Goal: Register for event/course

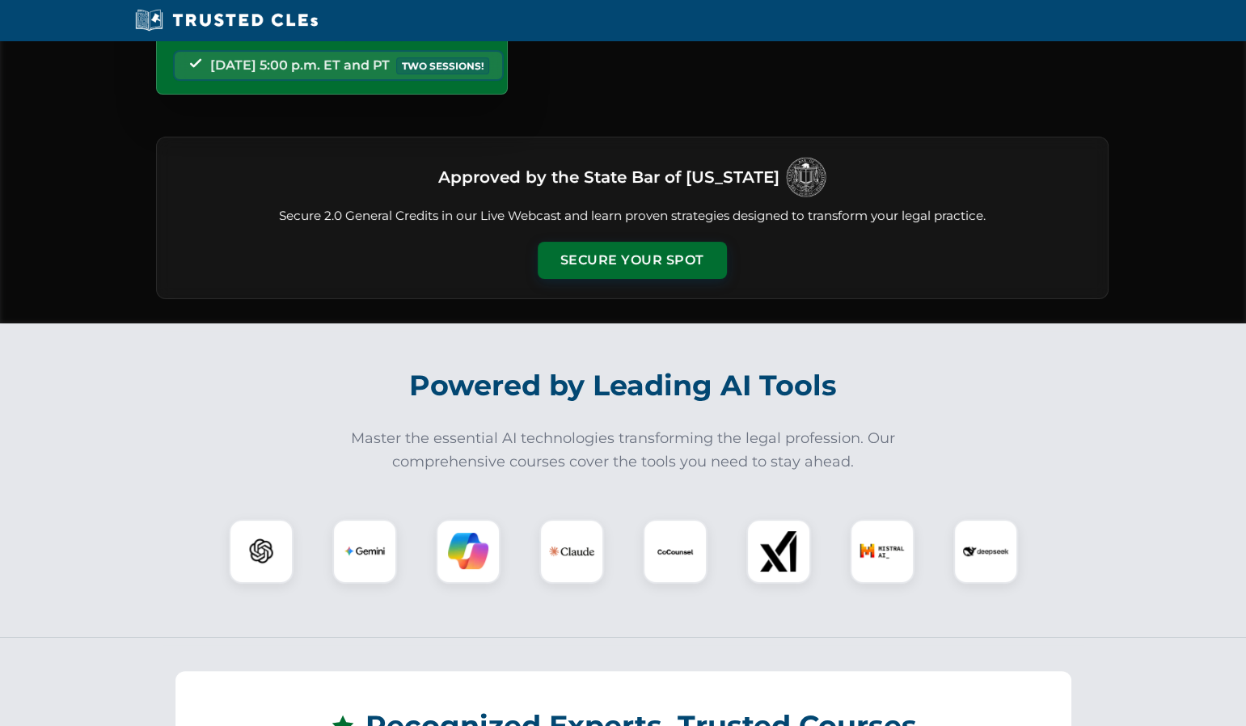
scroll to position [215, 0]
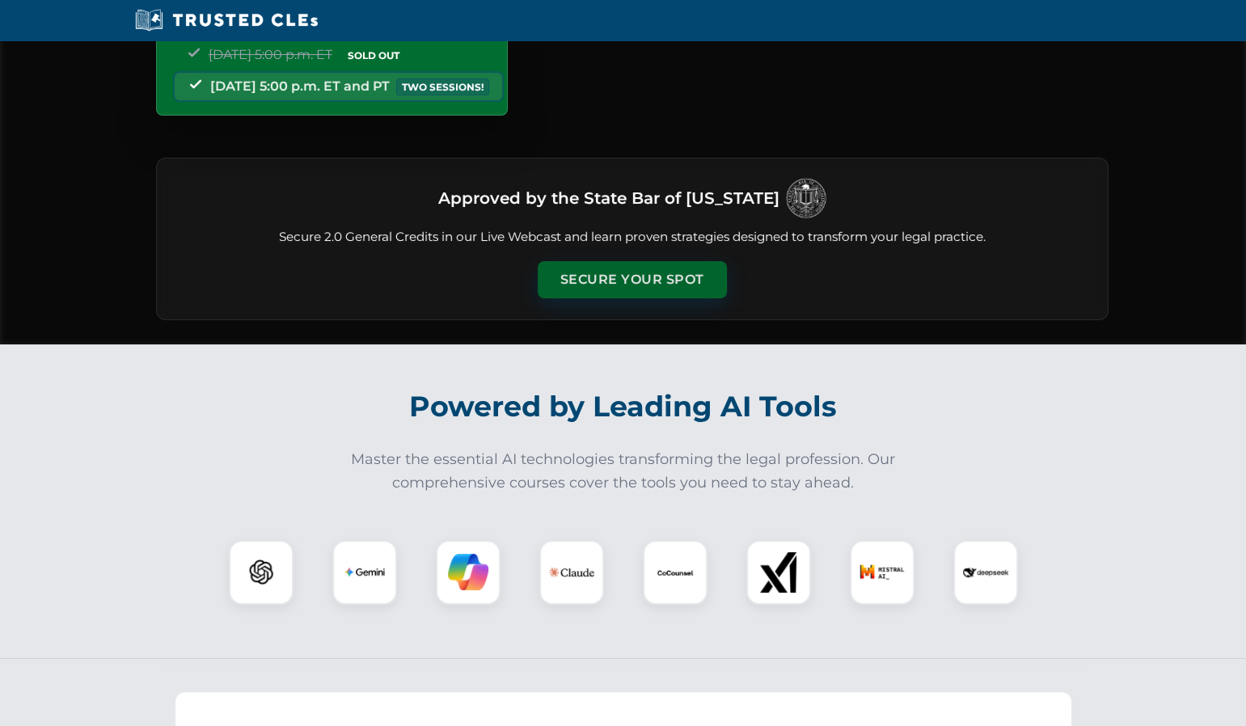
click at [641, 286] on button "Secure Your Spot" at bounding box center [632, 279] width 189 height 37
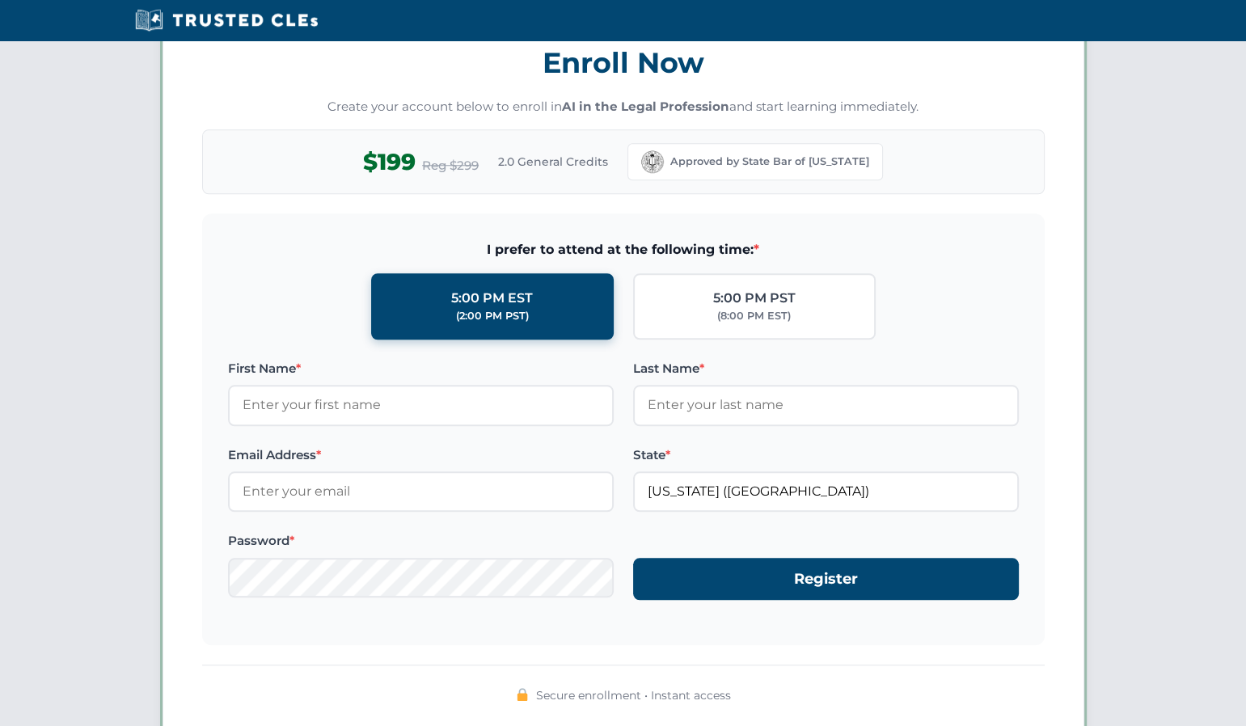
scroll to position [1398, 0]
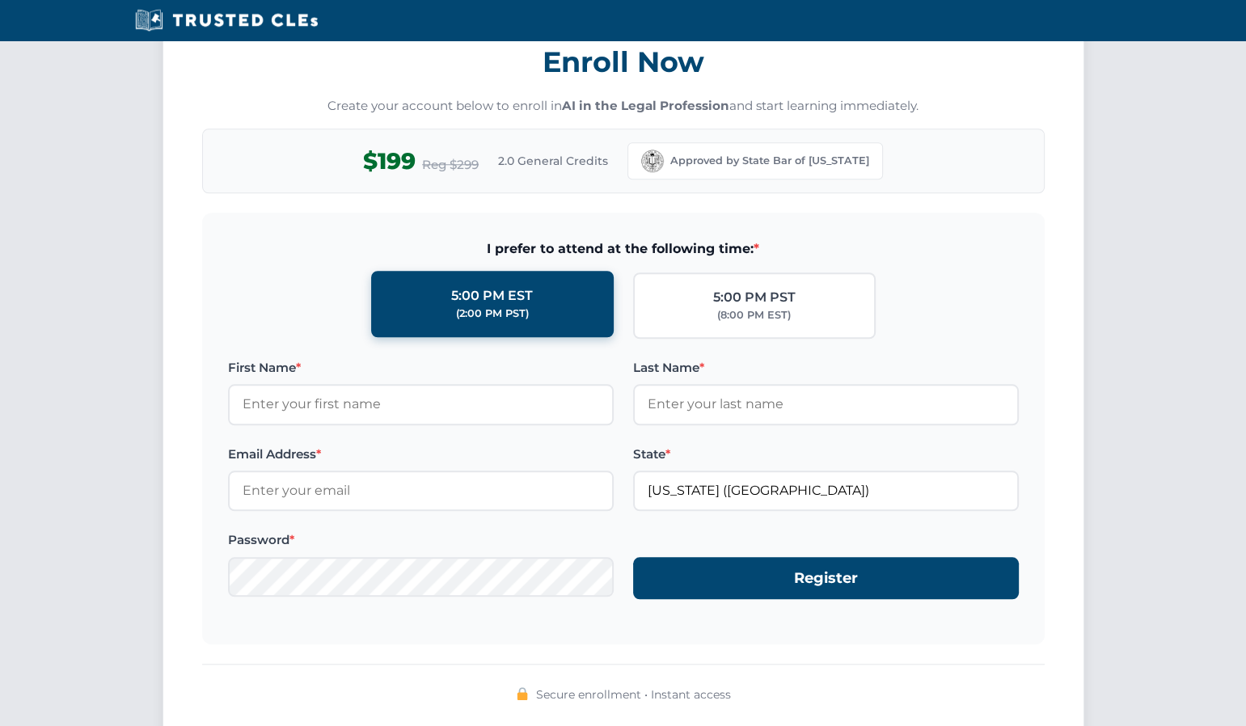
click at [508, 307] on div "(2:00 PM PST)" at bounding box center [492, 314] width 73 height 16
click at [0, 0] on input "5:00 PM EST (2:00 PM PST)" at bounding box center [0, 0] width 0 height 0
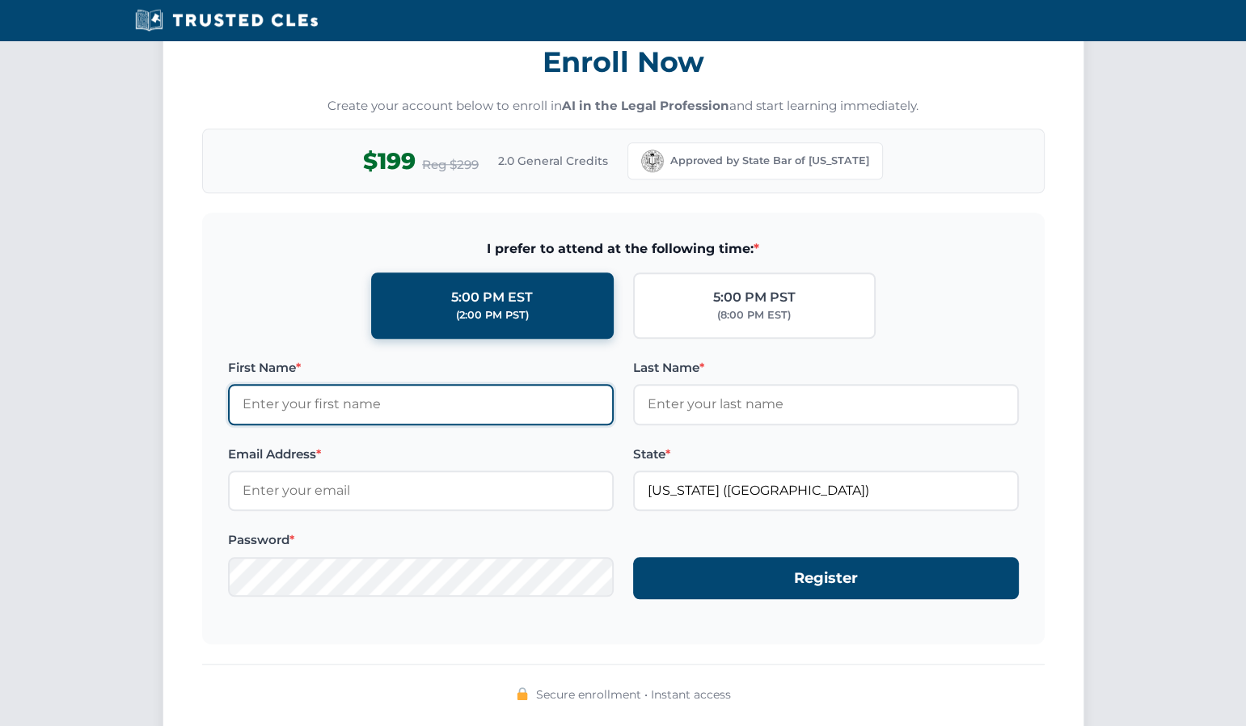
click at [408, 407] on input "First Name *" at bounding box center [421, 404] width 386 height 40
type input "Pete"
type input "Lepiscopo"
type input "plepiscopo@att.net"
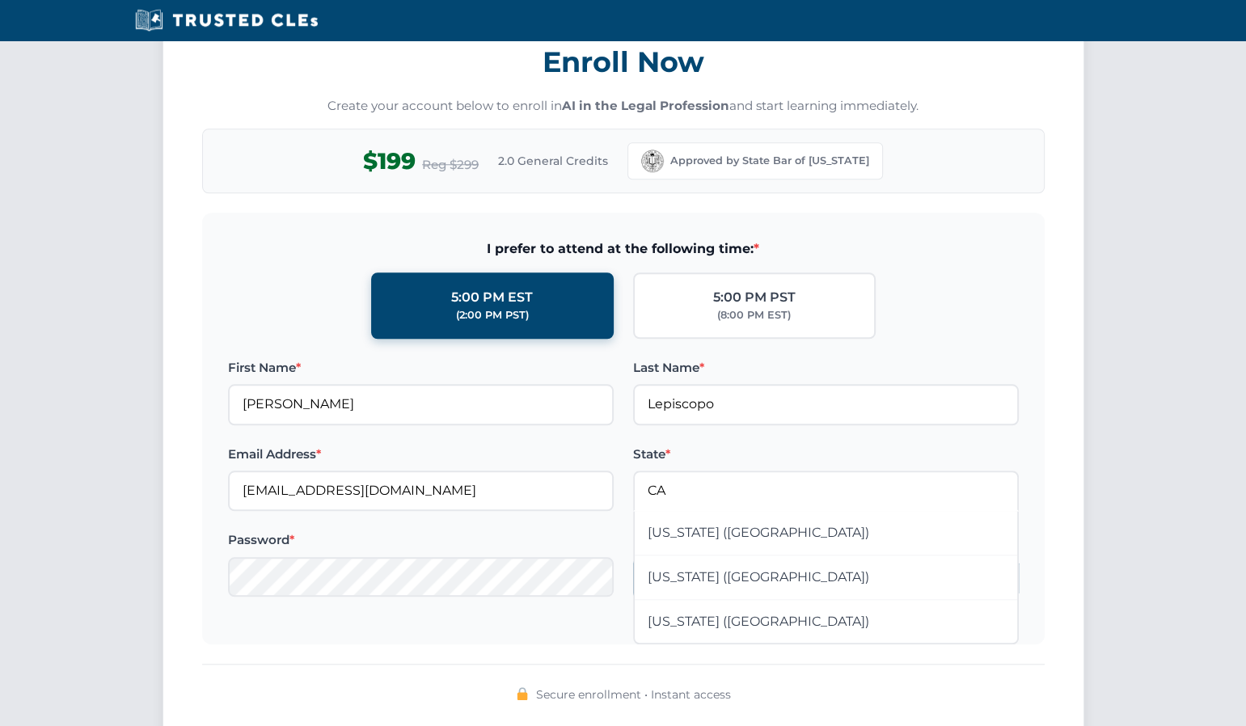
type input "California (CA)"
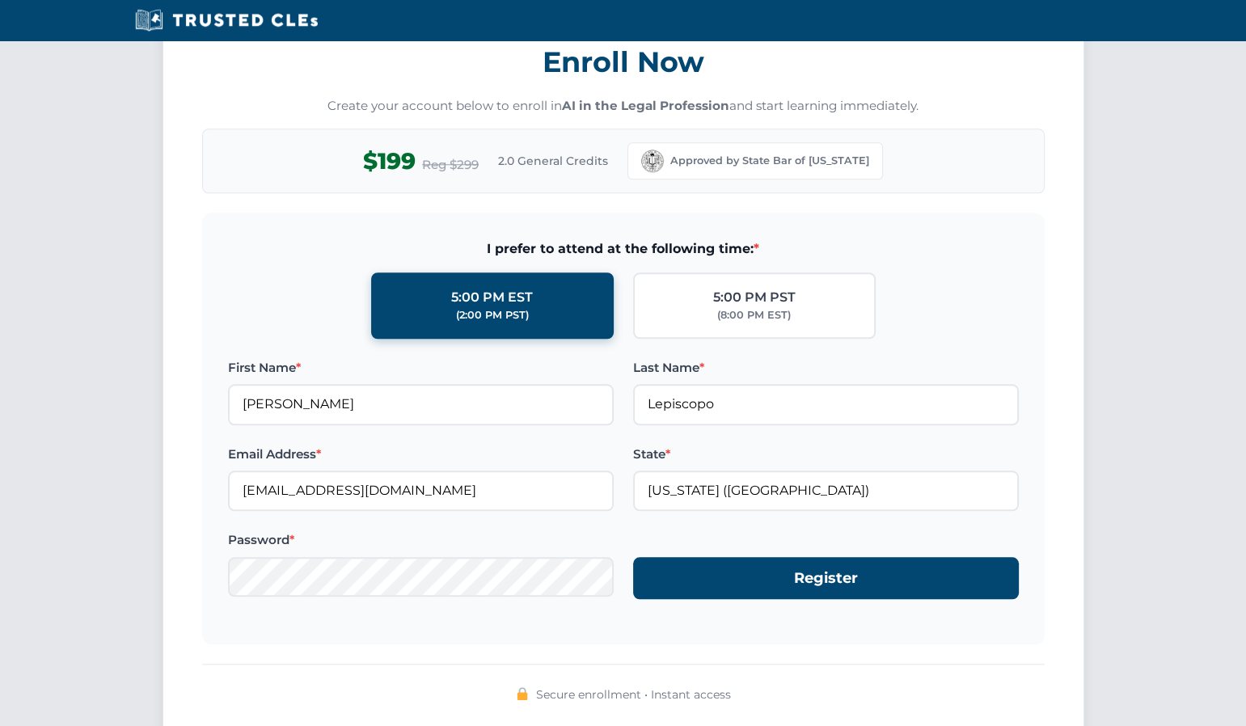
click at [727, 637] on form "I prefer to attend at the following time: * 5:00 PM EST (2:00 PM PST) 5:00 PM P…" at bounding box center [623, 429] width 843 height 432
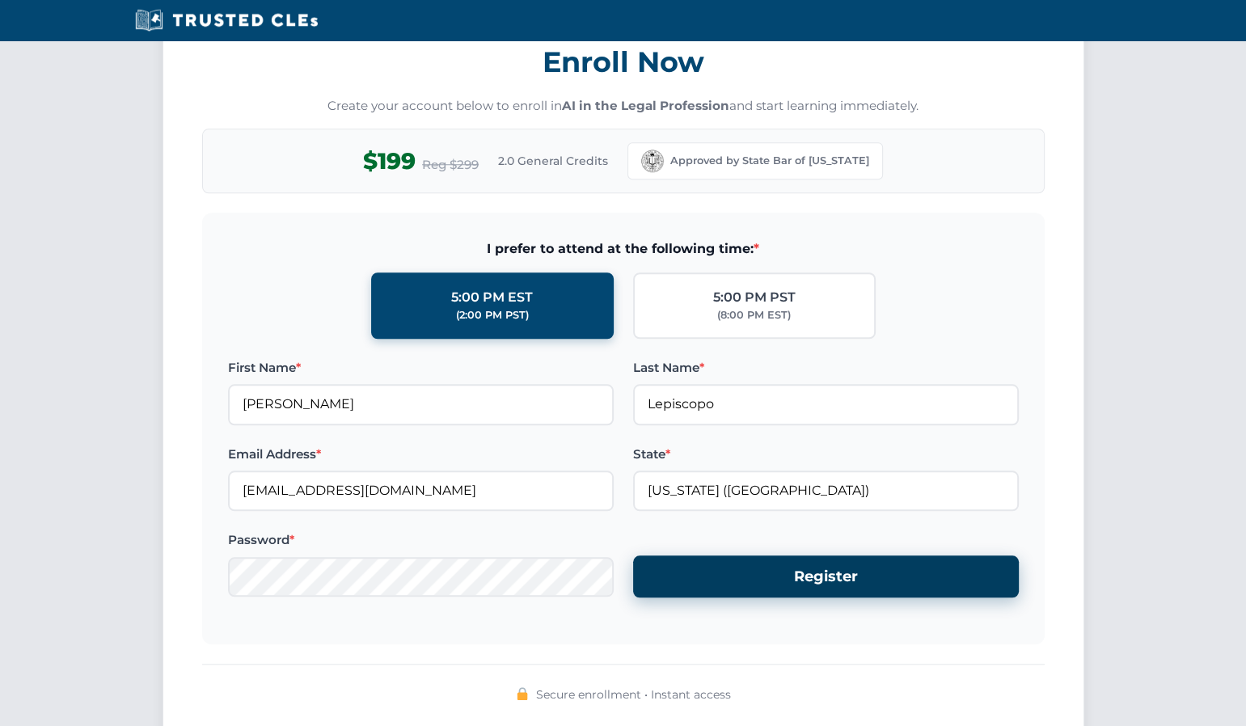
click at [828, 563] on button "Register" at bounding box center [826, 577] width 386 height 43
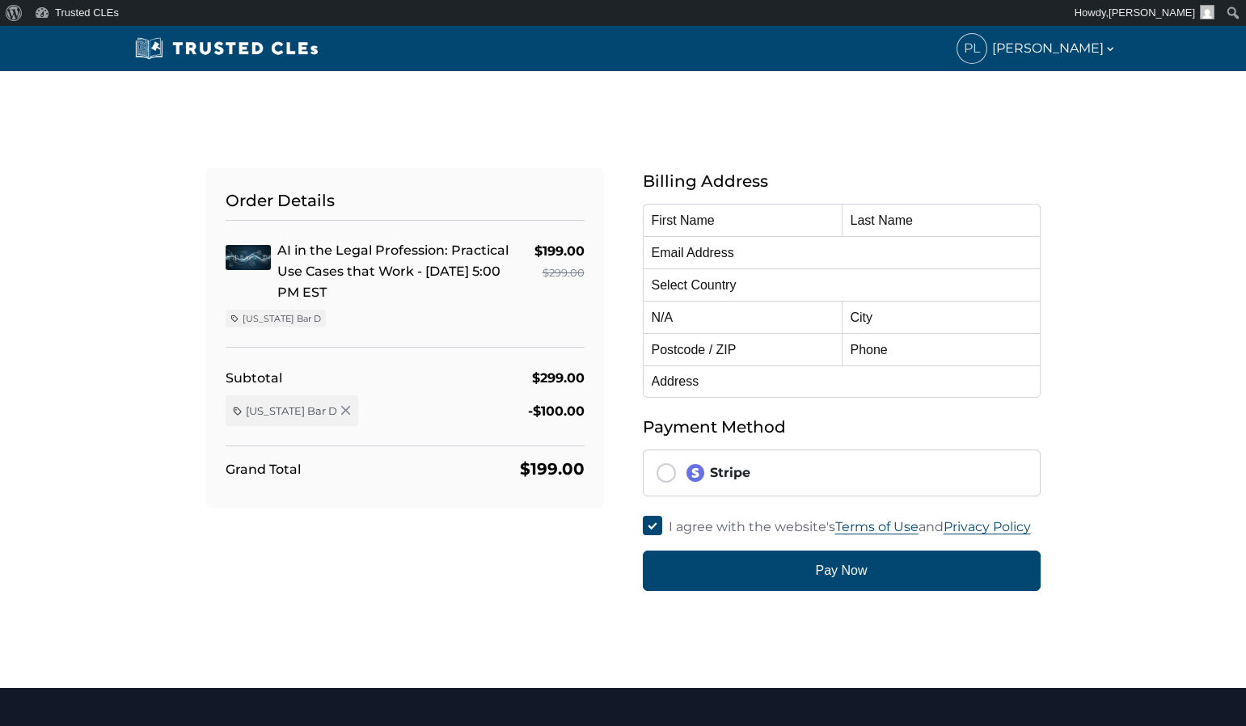
type input "Pete"
type input "Lepiscopo"
type input "plepiscopo@att.net"
select select "United States"
radio input "true"
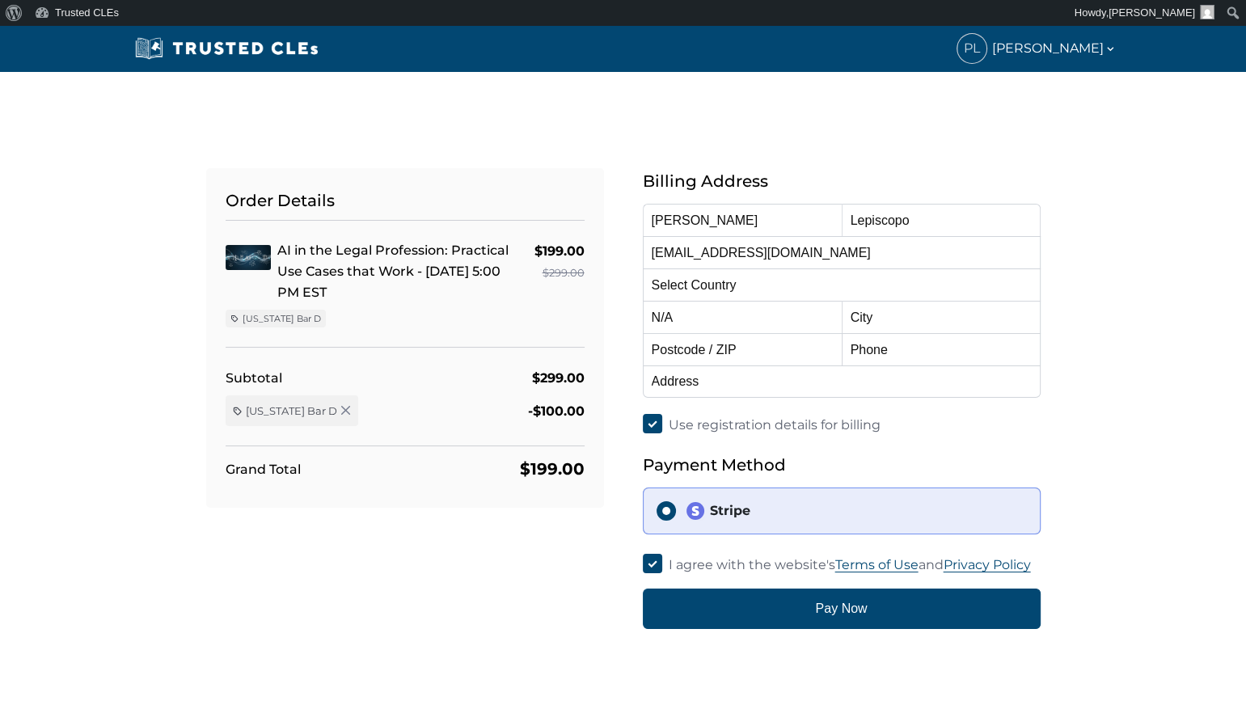
select select "California"
click at [493, 578] on div "Order Details AI in the Legal Profession: Practical Use Cases that Work - 10/15…" at bounding box center [405, 398] width 437 height 461
click at [773, 512] on div "Stripe" at bounding box center [856, 510] width 341 height 19
click at [676, 512] on input "Stripe" at bounding box center [666, 510] width 19 height 19
click at [666, 512] on input "Stripe" at bounding box center [666, 510] width 19 height 19
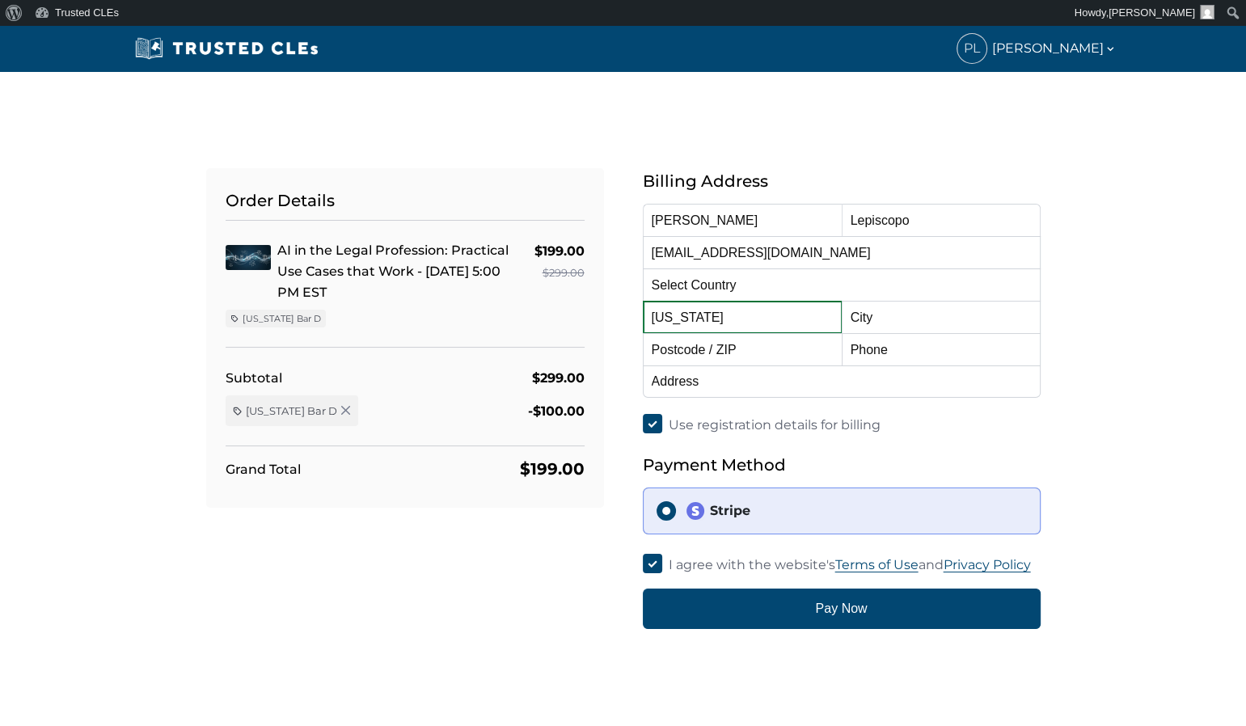
click at [734, 318] on select "Alabama Alaska American Samoa Arizona Arkansas Baker Island California Colorado…" at bounding box center [742, 317] width 199 height 32
click at [643, 301] on select "Alabama Alaska American Samoa Arizona Arkansas Baker Island California Colorado…" at bounding box center [742, 317] width 199 height 32
click at [893, 318] on input "text" at bounding box center [941, 317] width 199 height 32
type input "San Diego"
type input "92108"
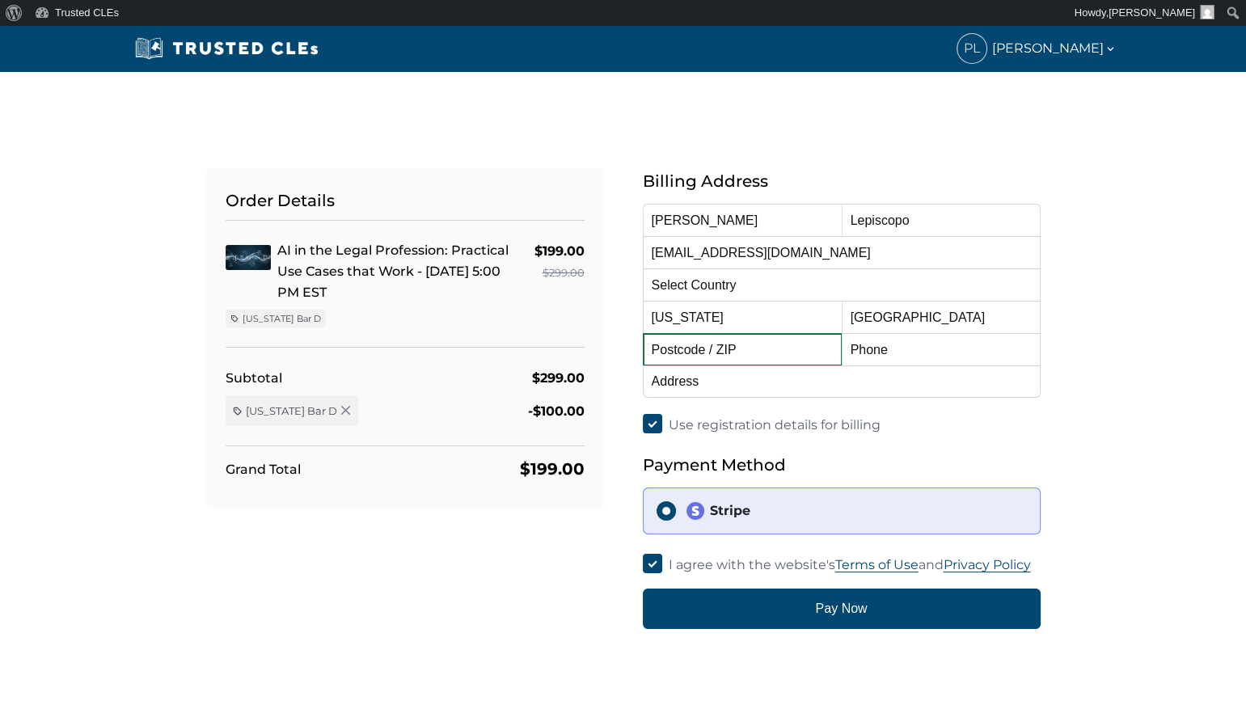
type input "6192512428"
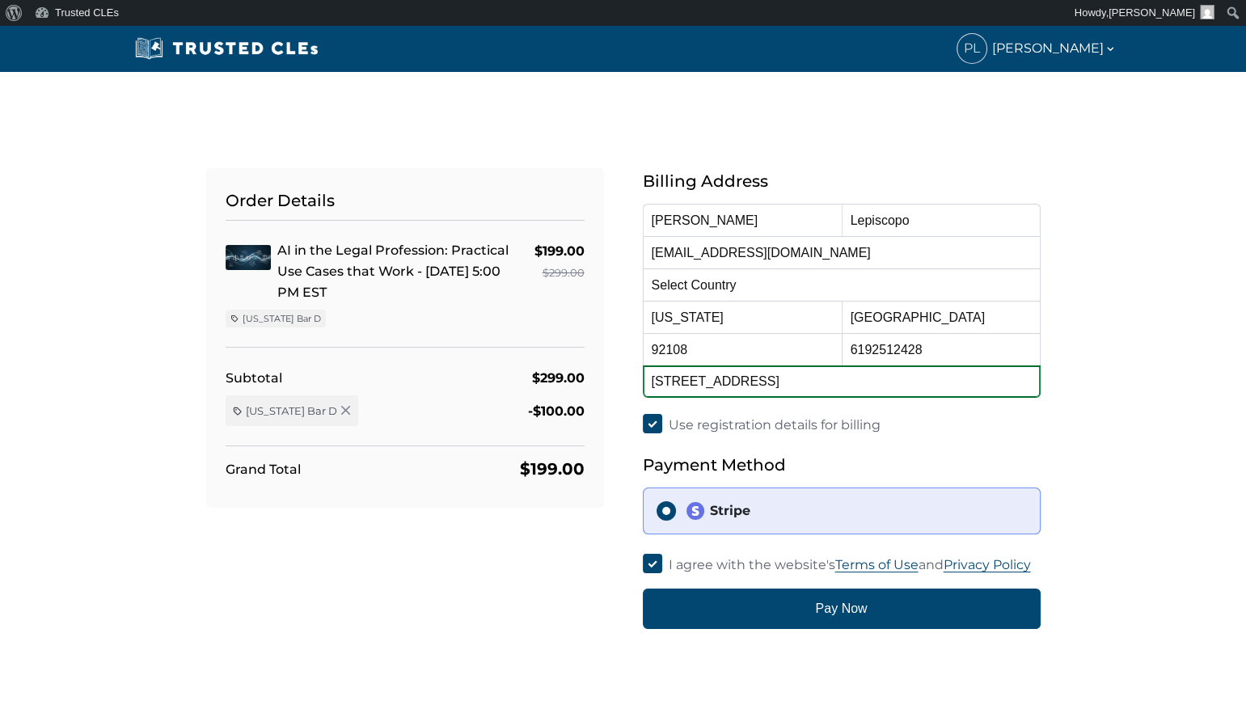
drag, startPoint x: 869, startPoint y: 383, endPoint x: 920, endPoint y: 382, distance: 51.0
click at [920, 382] on input "3511 Camino Del Rio South, Suite 101, 101" at bounding box center [842, 382] width 398 height 32
type input "3511 Camino Del Rio South, Suite 101"
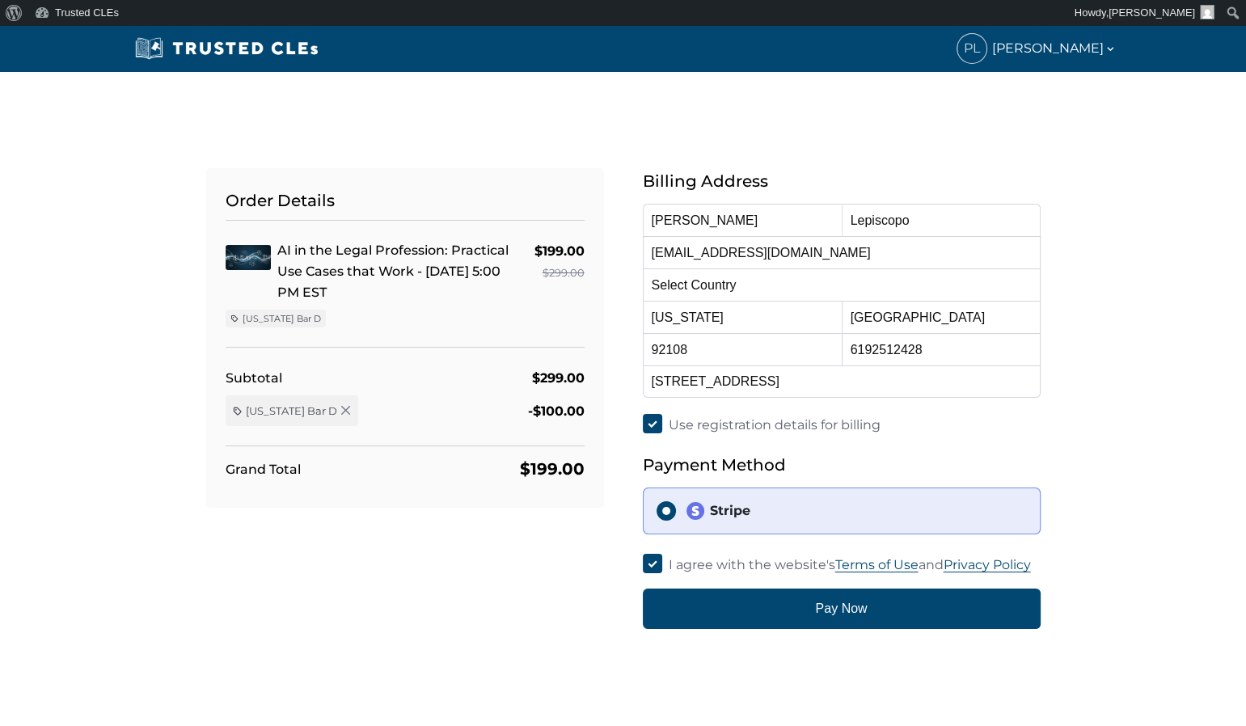
click at [1042, 328] on div "Billing Address First Name Pete Last Name Lepiscopo Email Address plepiscopo@at…" at bounding box center [842, 398] width 437 height 461
click at [760, 511] on div "Stripe" at bounding box center [856, 510] width 341 height 19
click at [676, 511] on input "Stripe" at bounding box center [666, 510] width 19 height 19
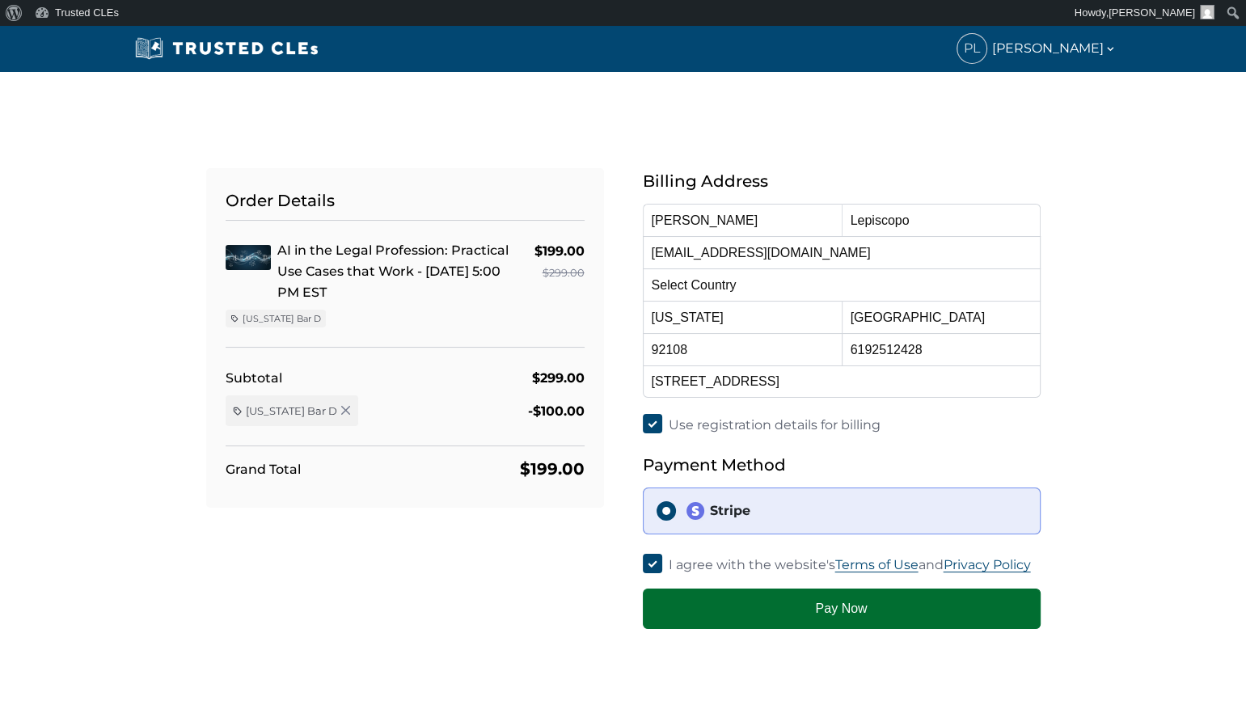
click at [831, 607] on button "Pay Now" at bounding box center [842, 609] width 398 height 40
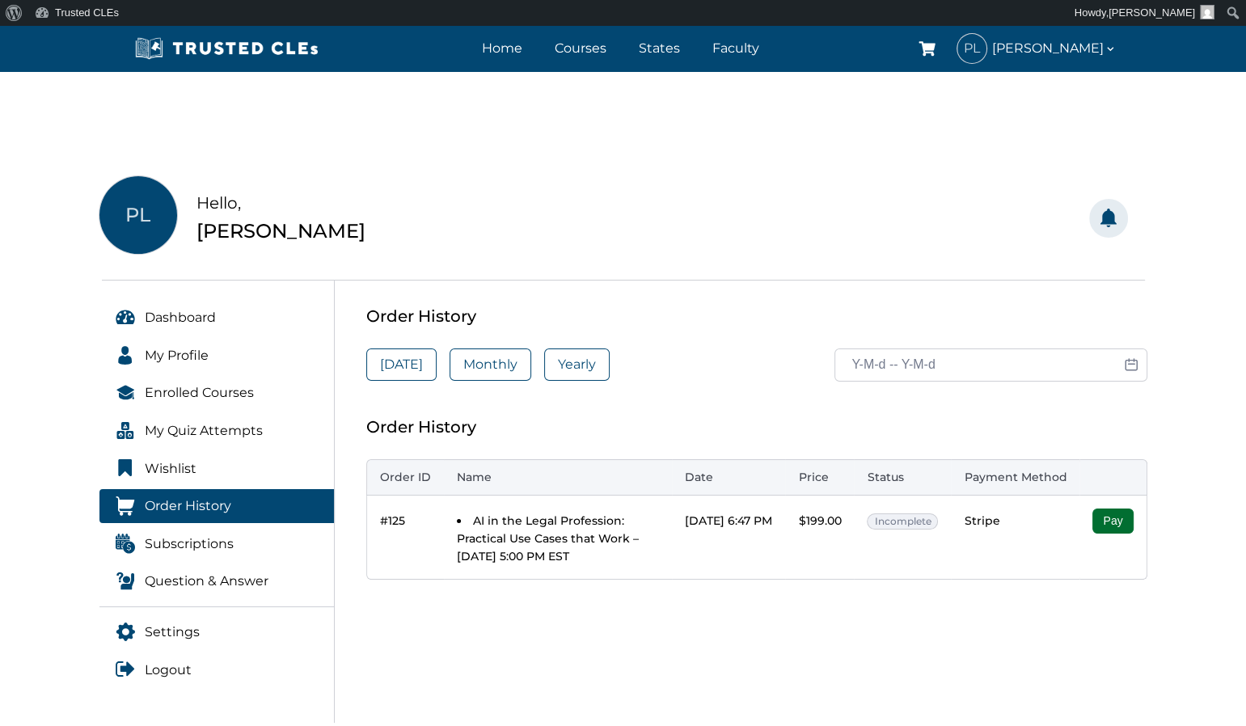
click at [1123, 520] on button "Pay" at bounding box center [1113, 521] width 40 height 25
